Goal: Task Accomplishment & Management: Manage account settings

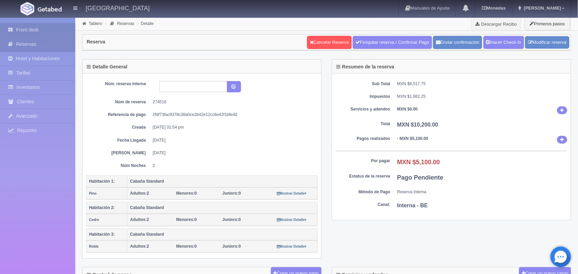
click at [28, 23] on link "Front desk" at bounding box center [37, 30] width 75 height 14
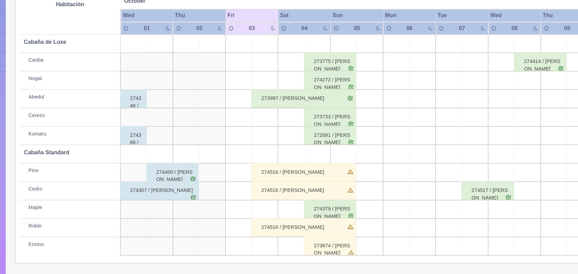
scroll to position [78, 0]
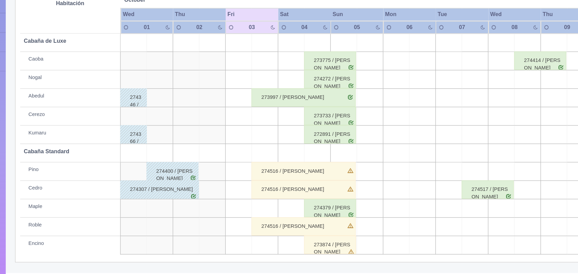
click at [326, 196] on div "274516 / [PERSON_NAME]" at bounding box center [296, 198] width 77 height 14
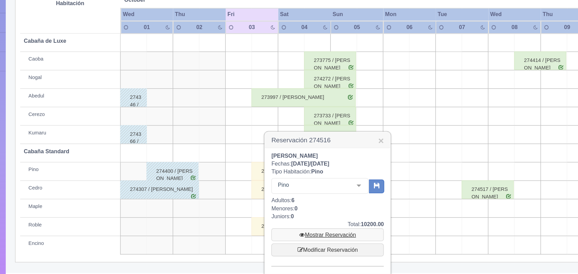
click at [310, 245] on link "Mostrar Reservación" at bounding box center [315, 245] width 84 height 10
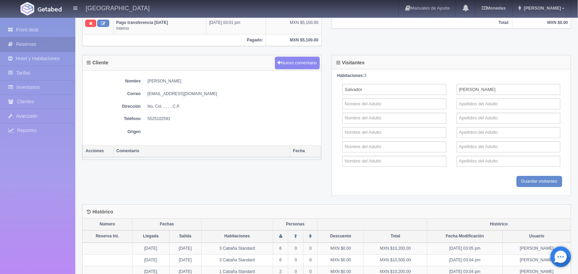
scroll to position [277, 0]
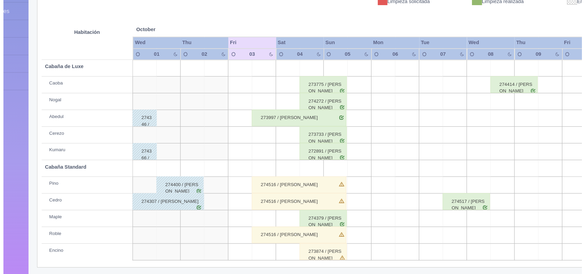
scroll to position [74, 0]
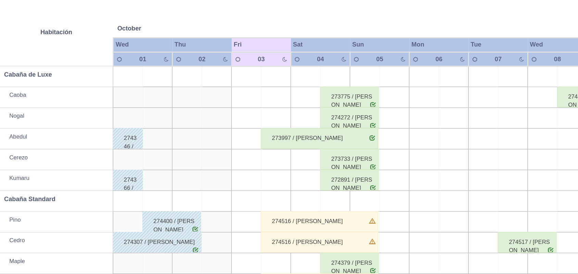
click at [267, 175] on td at bounding box center [268, 174] width 20 height 14
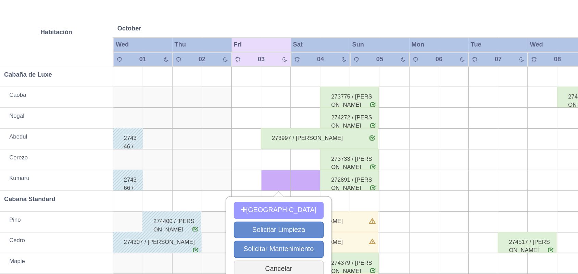
click at [278, 189] on button "[GEOGRAPHIC_DATA]" at bounding box center [269, 193] width 59 height 11
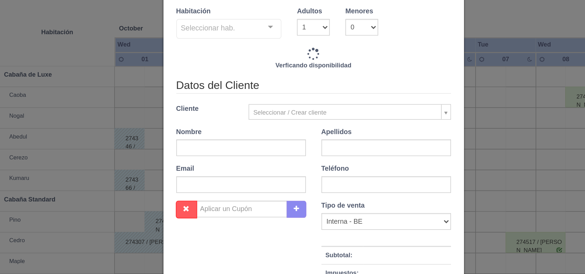
checkbox input "false"
type input "1800.00"
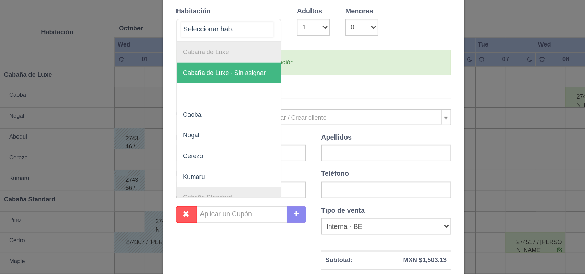
click at [260, 70] on div at bounding box center [264, 73] width 14 height 10
checkbox input "false"
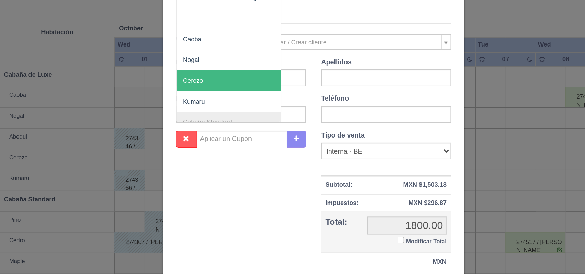
scroll to position [50, 0]
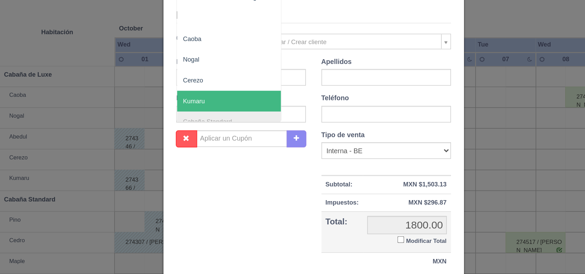
click at [233, 123] on span "Kumaru" at bounding box center [236, 122] width 69 height 14
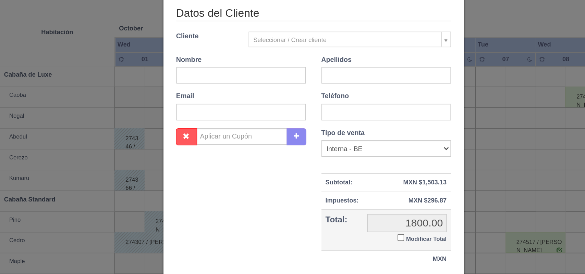
checkbox input "false"
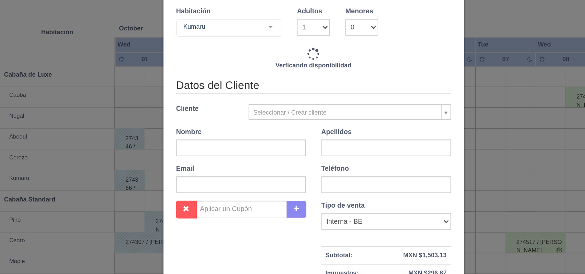
type input "1800.00"
checkbox input "false"
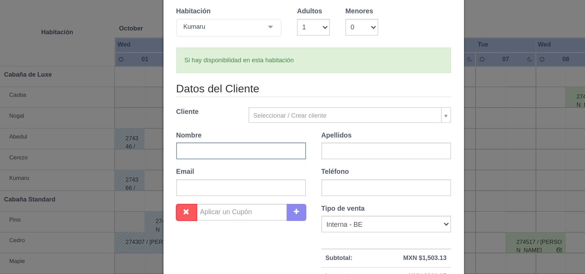
click at [234, 153] on input "text" at bounding box center [244, 154] width 85 height 11
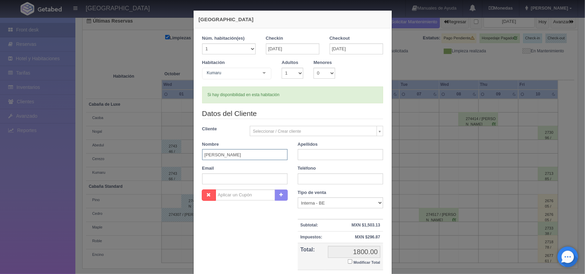
type input "[PERSON_NAME]"
click at [331, 153] on input "text" at bounding box center [340, 154] width 85 height 11
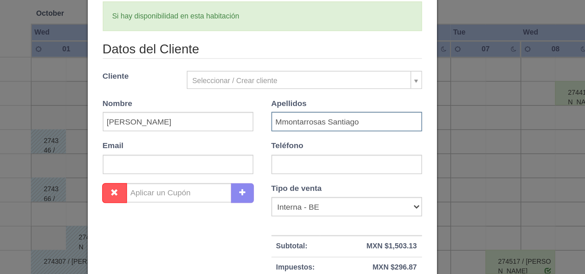
scroll to position [21, 0]
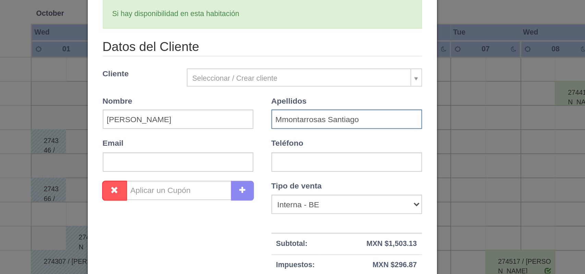
click at [304, 133] on input "Mmontarrosas Santiago" at bounding box center [340, 133] width 85 height 11
type input "Montarrosas Santiago"
click at [319, 158] on input "text" at bounding box center [340, 158] width 85 height 11
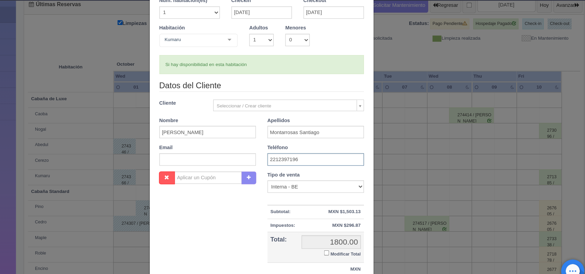
scroll to position [63, 0]
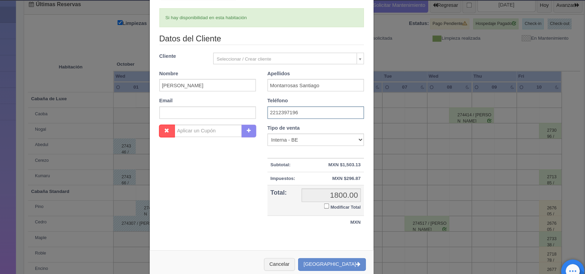
type input "2212397196"
click at [348, 200] on input "Modificar Total" at bounding box center [350, 199] width 4 height 4
checkbox input "true"
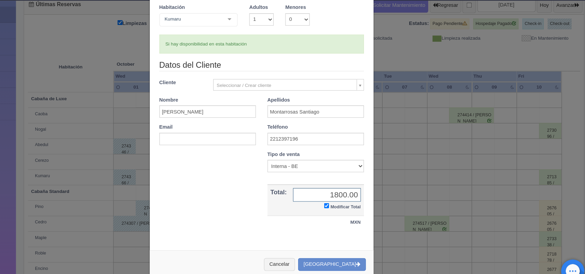
scroll to position [39, 0]
type input "1700.00"
click at [355, 248] on button "[GEOGRAPHIC_DATA]" at bounding box center [355, 251] width 60 height 11
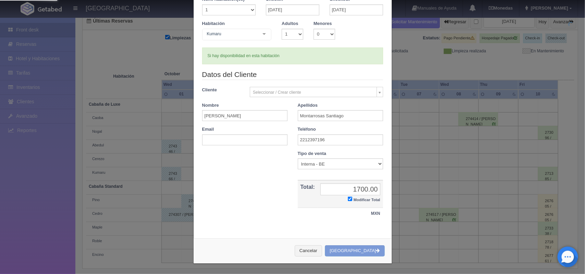
scroll to position [0, 0]
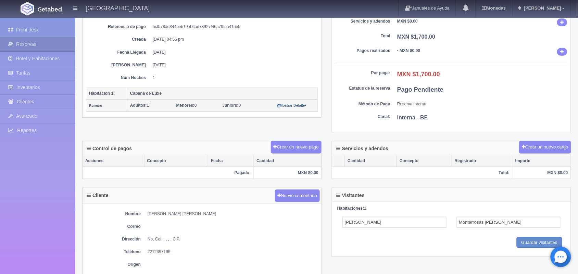
scroll to position [87, 0]
click at [563, 11] on link "[PERSON_NAME]" at bounding box center [542, 8] width 58 height 16
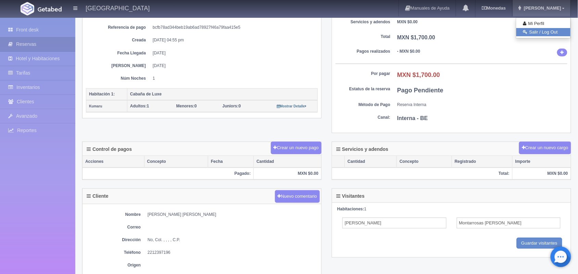
click at [543, 36] on link "Salir / Log Out" at bounding box center [543, 32] width 54 height 9
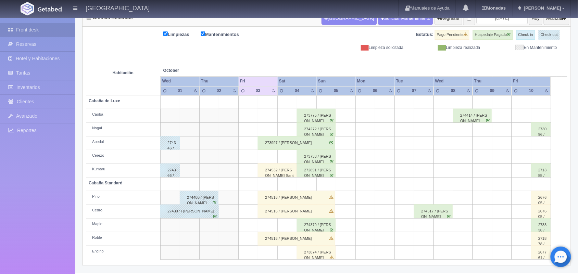
scroll to position [78, 0]
click at [291, 173] on div "274532 / Gustavo Montarrosas Santiago" at bounding box center [277, 171] width 39 height 14
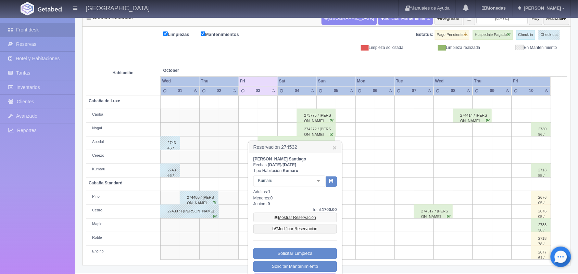
click at [308, 213] on link "Mostrar Reservación" at bounding box center [295, 218] width 84 height 10
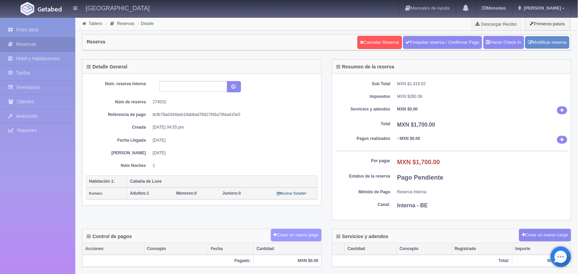
click at [293, 241] on button "Crear un nuevo pago" at bounding box center [296, 235] width 51 height 13
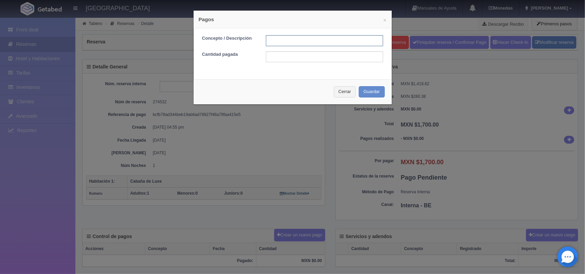
click at [310, 35] on input "text" at bounding box center [324, 40] width 117 height 11
type input "Pago efectivo"
click at [295, 62] on input "text" at bounding box center [324, 56] width 117 height 11
type input "1700.00"
click at [339, 79] on div "× Pagos Concepto / Descripción Pago efectivo Cantidad pagada 1700.00 Cerrar Gua…" at bounding box center [292, 57] width 199 height 95
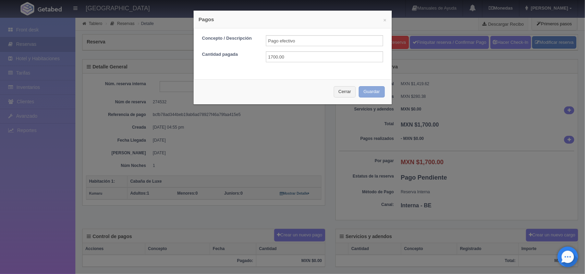
click at [371, 93] on button "Guardar" at bounding box center [372, 91] width 26 height 11
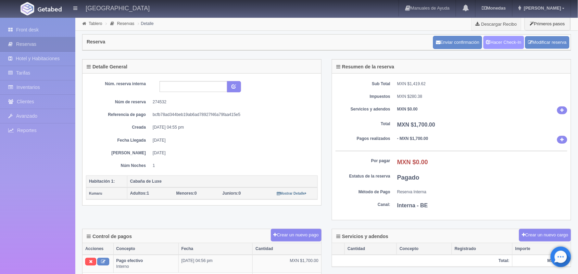
click at [500, 39] on link "Hacer Check-In" at bounding box center [504, 42] width 41 height 13
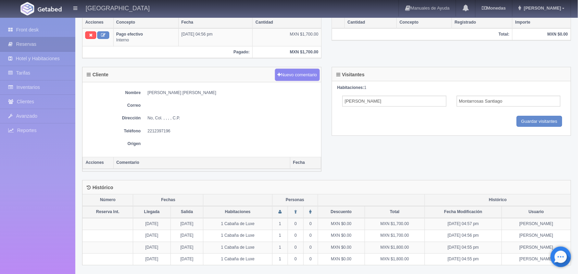
scroll to position [228, 0]
click at [45, 33] on link "Front desk" at bounding box center [37, 30] width 75 height 14
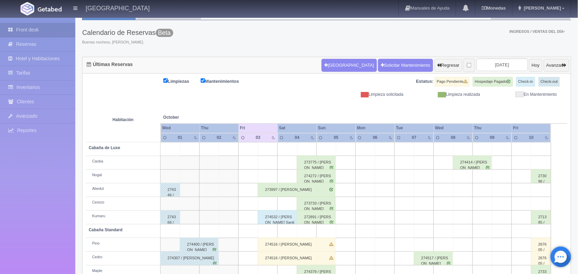
scroll to position [78, 0]
